Goal: Task Accomplishment & Management: Use online tool/utility

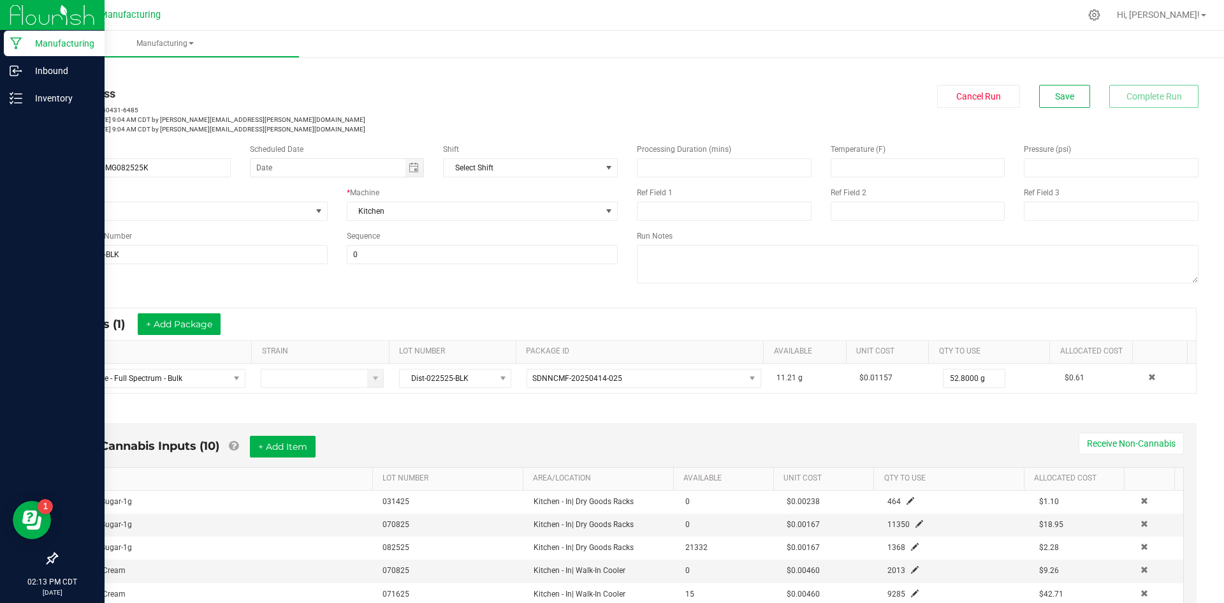
scroll to position [399, 0]
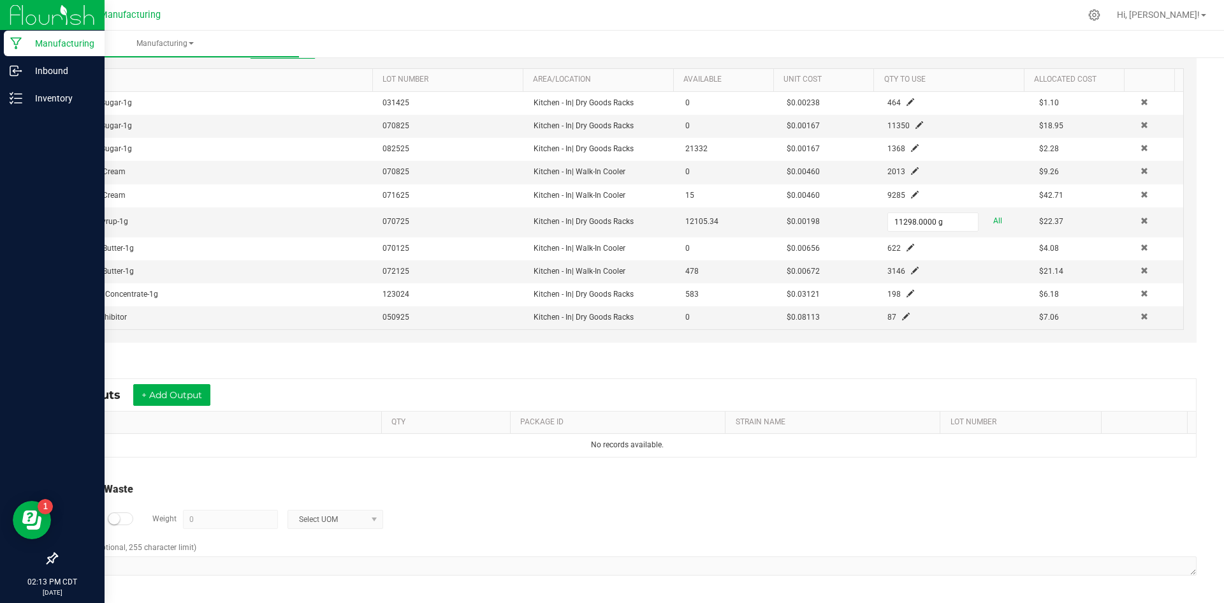
click at [21, 43] on icon at bounding box center [16, 43] width 12 height 13
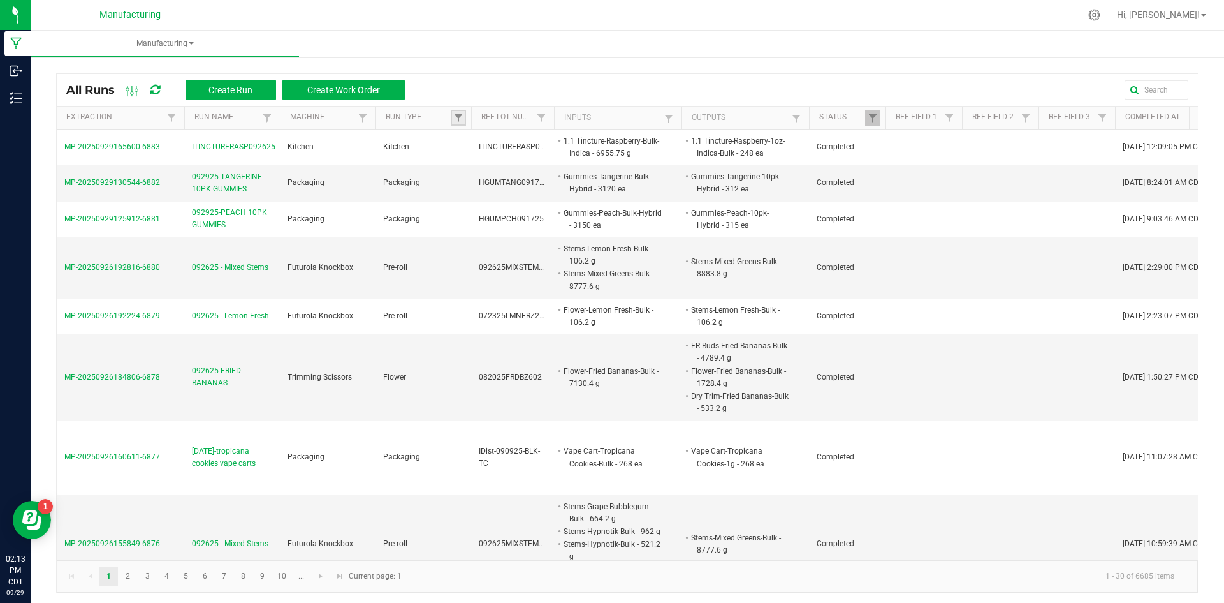
click at [457, 124] on link at bounding box center [458, 118] width 15 height 16
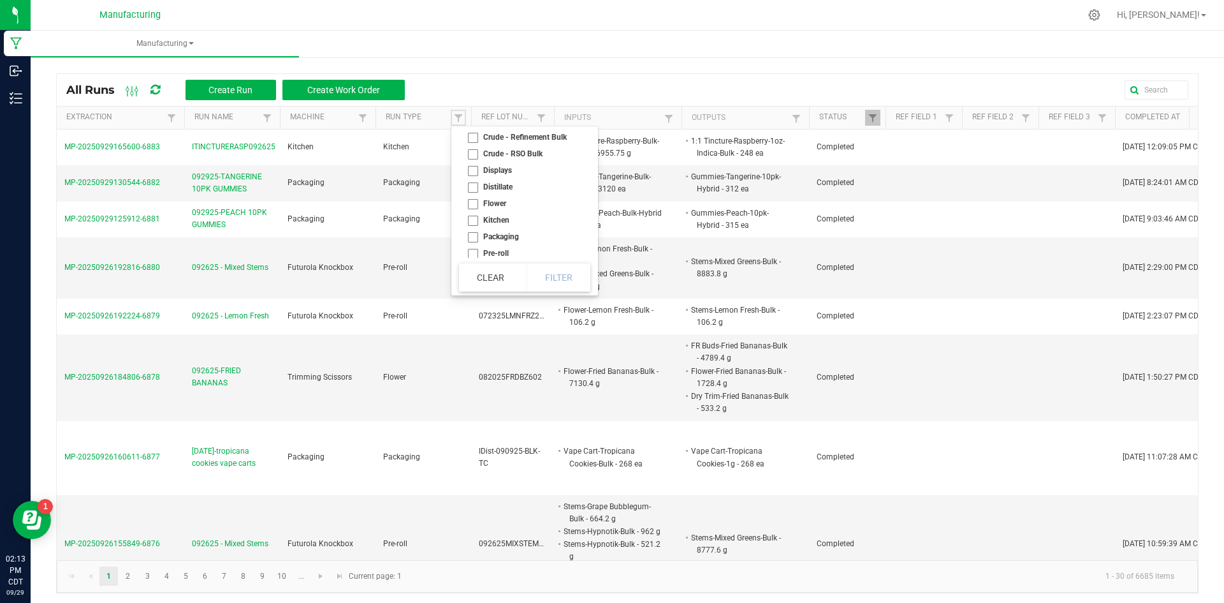
scroll to position [51, 0]
click at [517, 218] on li "Kitchen" at bounding box center [521, 219] width 124 height 17
checkbox input "true"
click at [561, 274] on button "Filter" at bounding box center [559, 277] width 64 height 28
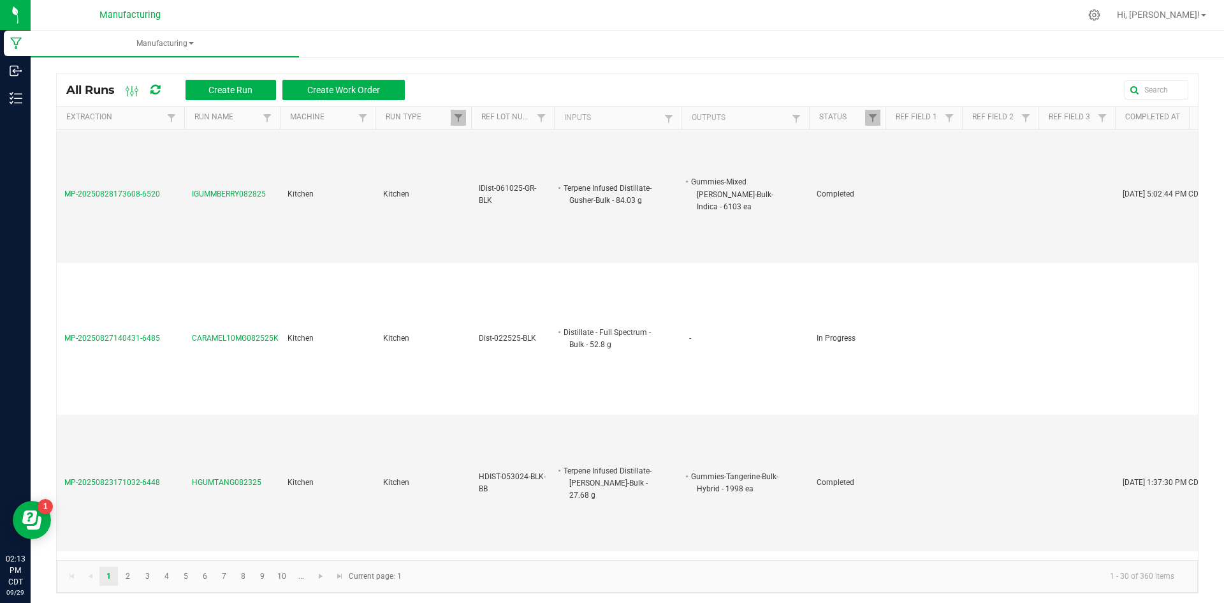
scroll to position [1547, 0]
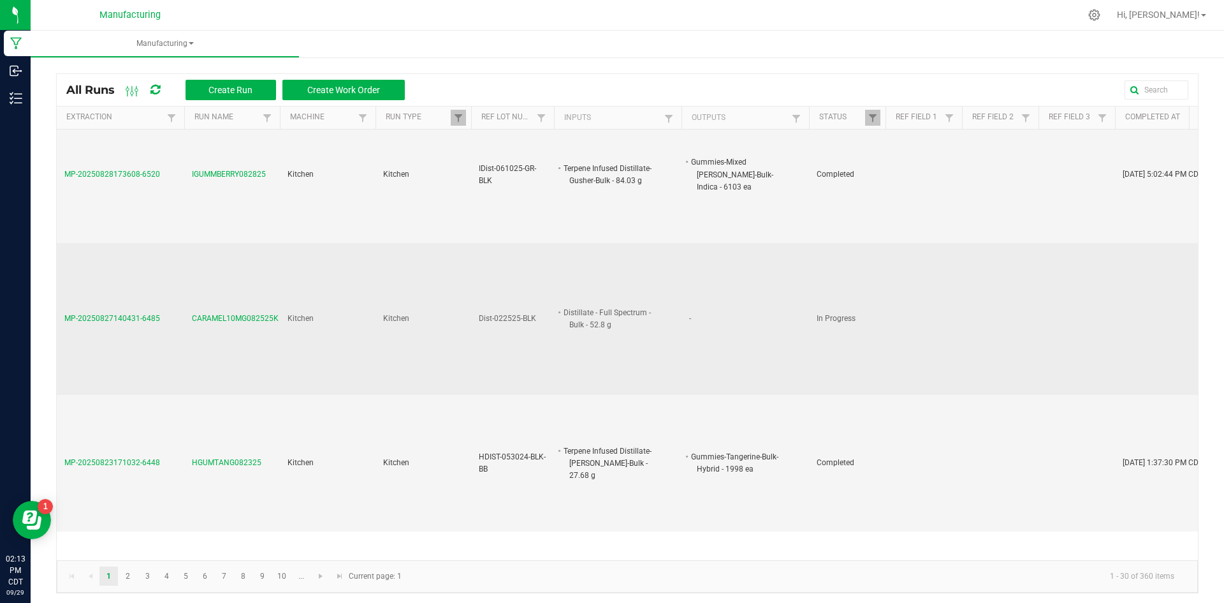
click at [251, 320] on span "CARAMEL10MG082525K" at bounding box center [235, 318] width 87 height 12
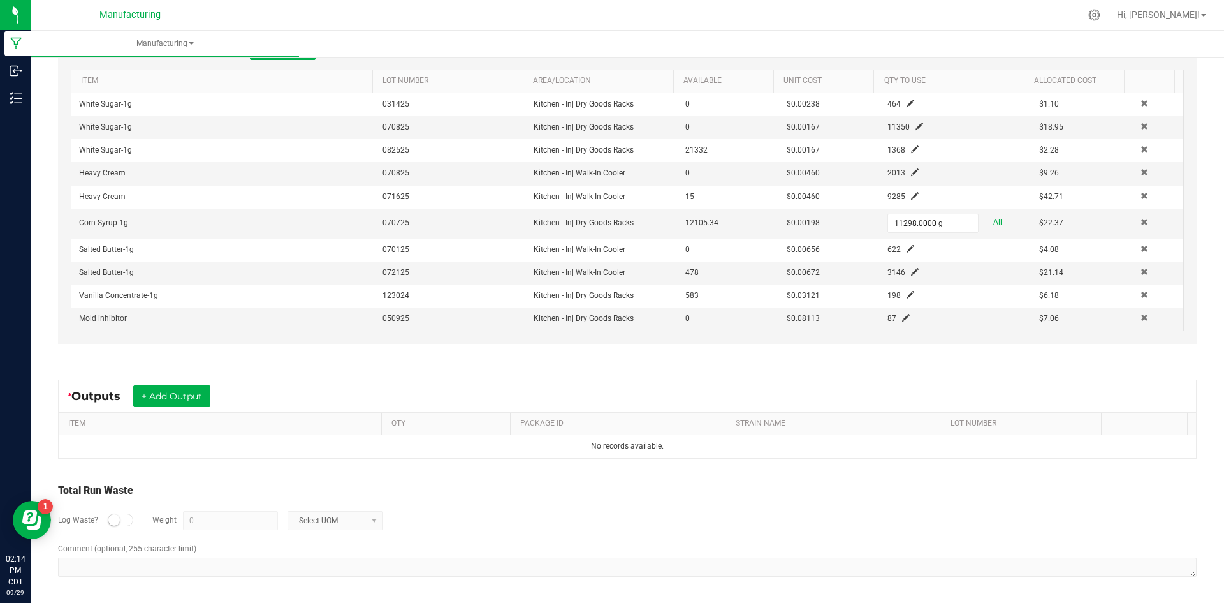
scroll to position [399, 0]
click at [844, 370] on div "* Outputs + Add Output ITEM QTY PACKAGE ID STRAIN NAME LOT NUMBER No records av…" at bounding box center [628, 418] width 1162 height 102
